Goal: Transaction & Acquisition: Register for event/course

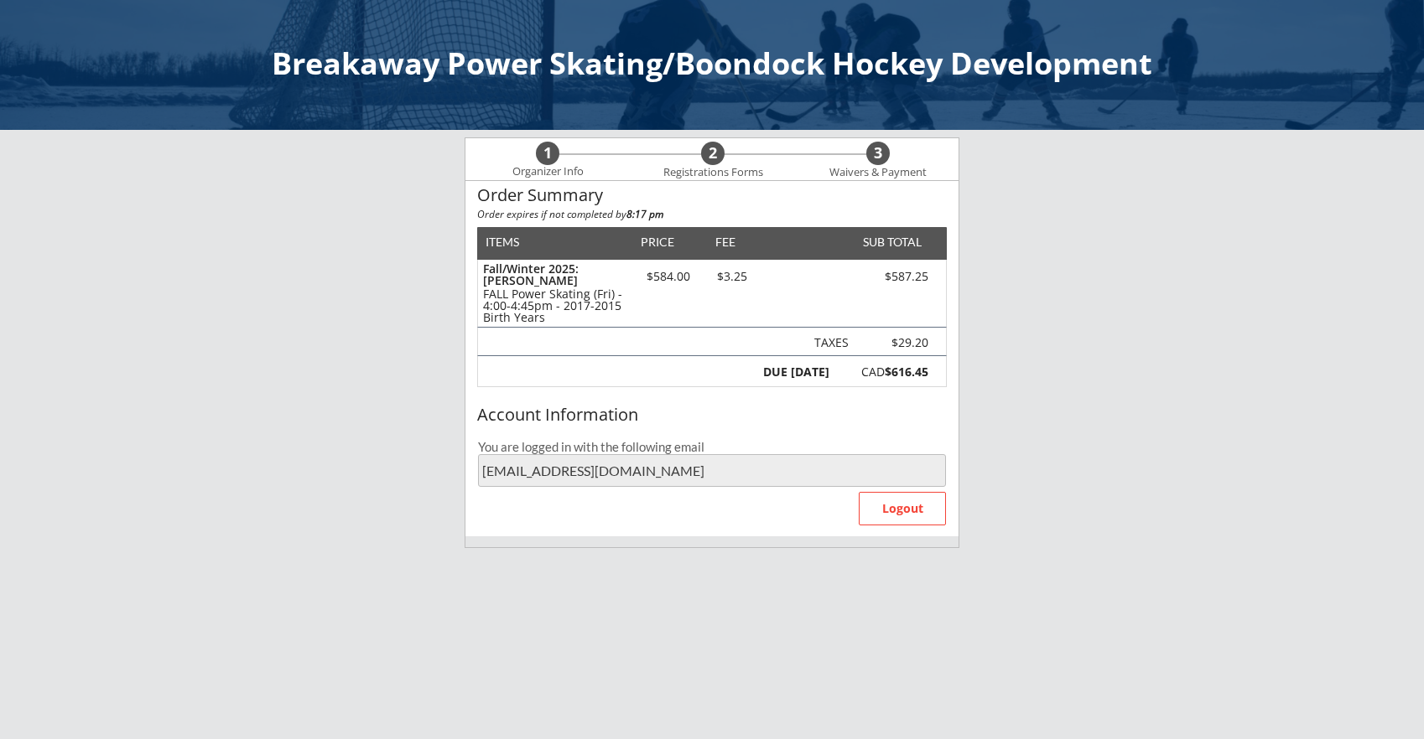
click at [627, 424] on div "Account Information" at bounding box center [711, 415] width 469 height 18
click at [609, 291] on div "FALL Power Skating (Fri) - 4:00-4:45pm - 2017-2015 Birth Years" at bounding box center [554, 305] width 142 height 35
click at [797, 396] on div "Order Summary Order expires if not completed by 8:17 pm ITEMS PRICE FEE SUB TOT…" at bounding box center [711, 290] width 493 height 218
click at [875, 376] on div "CAD $616.45" at bounding box center [883, 372] width 90 height 12
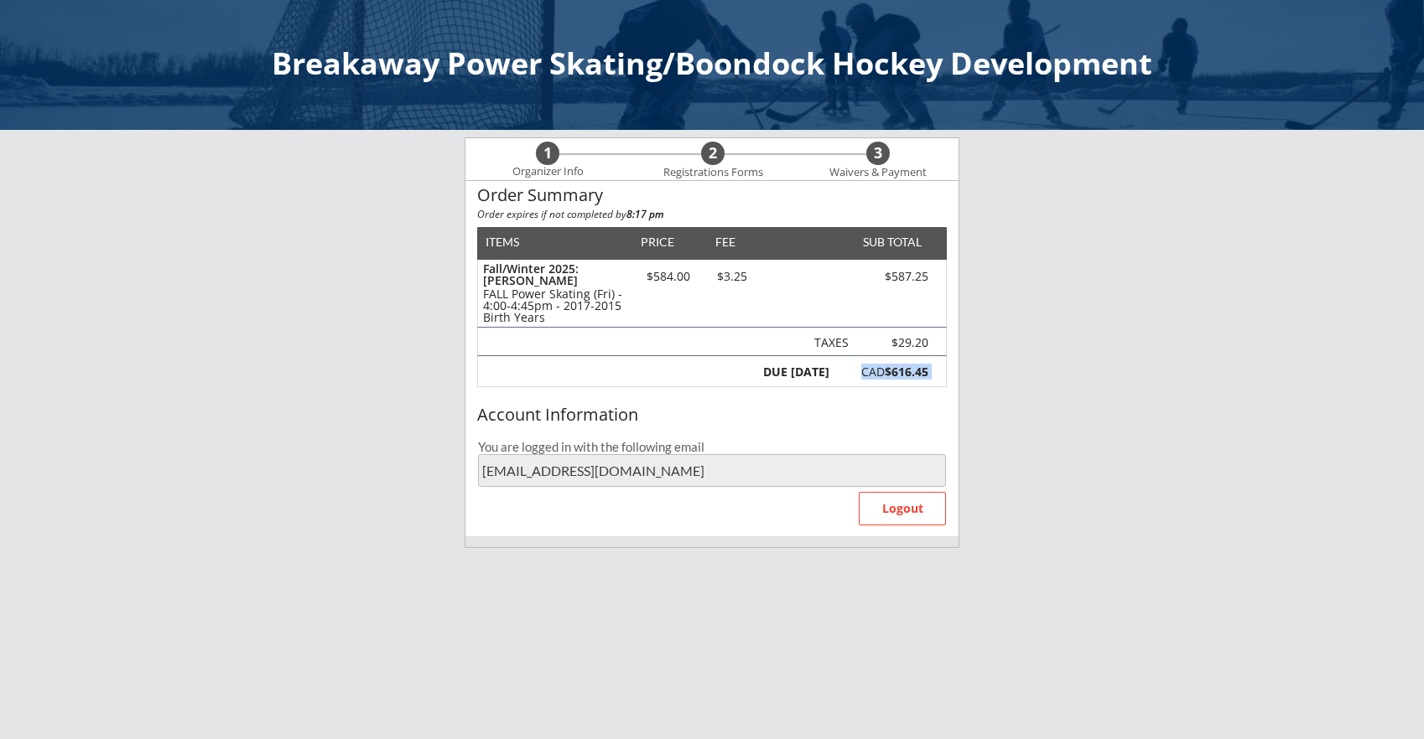
click at [875, 376] on div "CAD $616.45" at bounding box center [883, 372] width 90 height 12
click at [530, 303] on div "FALL Power Skating (Fri) - 4:00-4:45pm - 2017-2015 Birth Years" at bounding box center [554, 305] width 142 height 35
click at [596, 303] on div "FALL Power Skating (Fri) - 4:00-4:45pm - 2017-2015 Birth Years" at bounding box center [554, 305] width 142 height 35
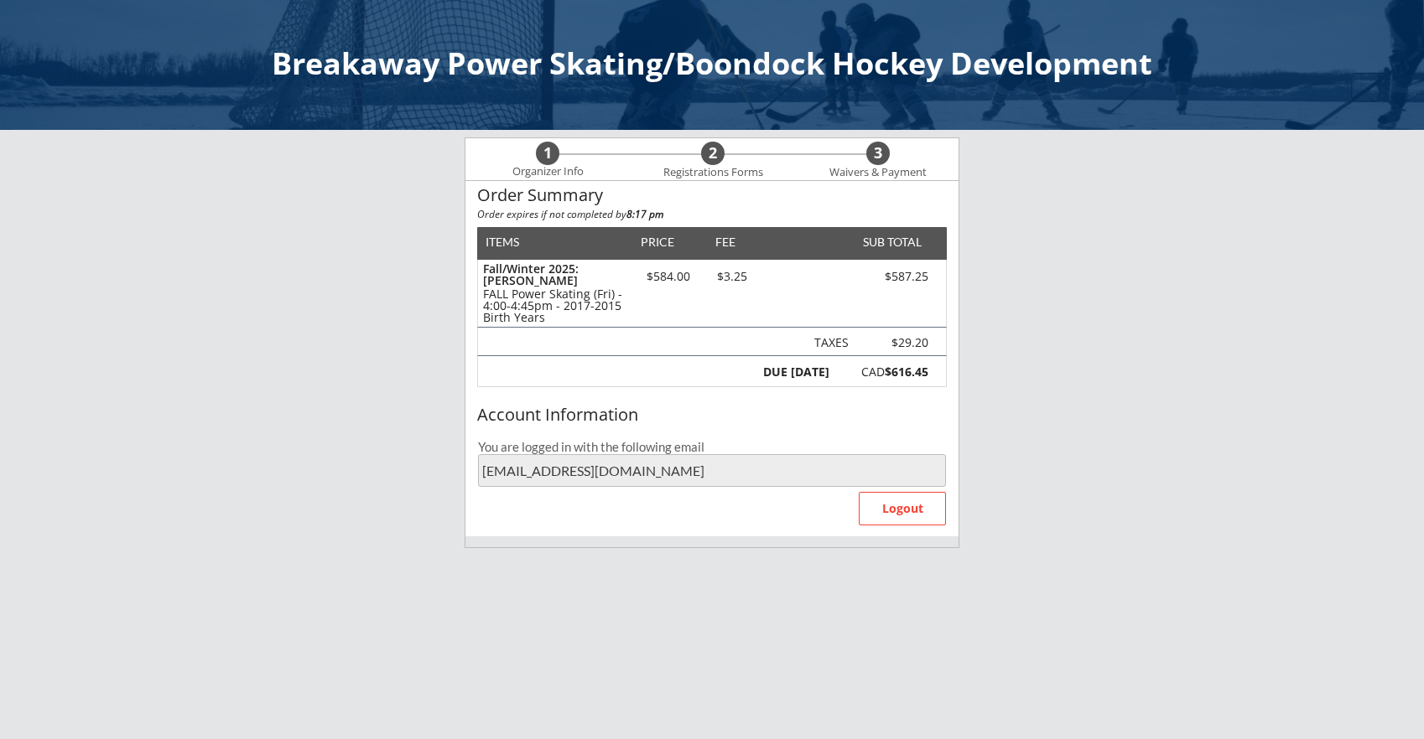
click at [910, 377] on strong "$616.45" at bounding box center [906, 372] width 44 height 16
click at [672, 276] on div "$584.00" at bounding box center [667, 277] width 71 height 12
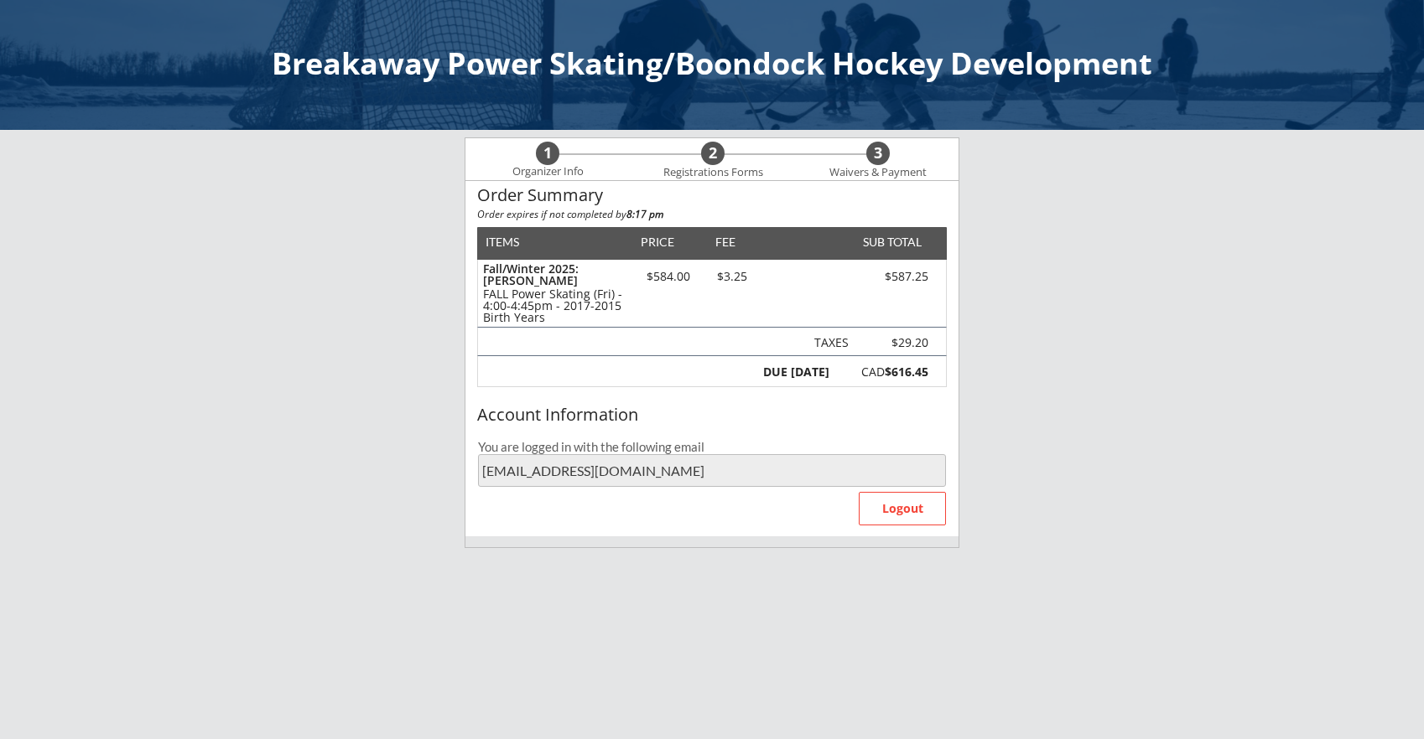
click at [617, 502] on div "Account Information You are logged in with the following email [EMAIL_ADDRESS][…" at bounding box center [711, 467] width 493 height 137
click at [540, 159] on div "1" at bounding box center [547, 153] width 23 height 18
click at [546, 157] on div "1" at bounding box center [547, 153] width 23 height 18
click at [547, 154] on div "1" at bounding box center [547, 153] width 23 height 18
